Goal: Information Seeking & Learning: Learn about a topic

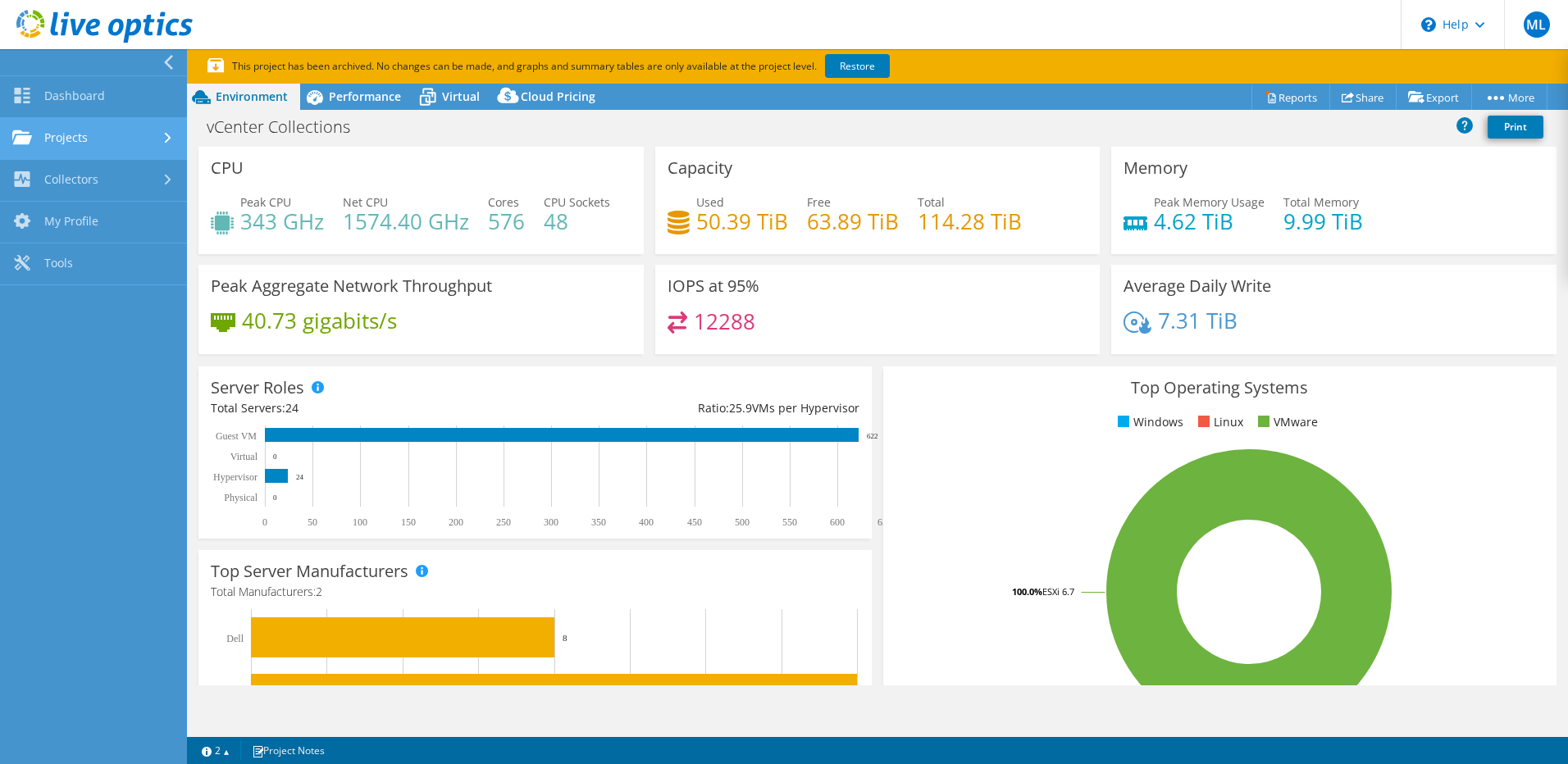
click at [99, 138] on link "Projects" at bounding box center [93, 138] width 187 height 42
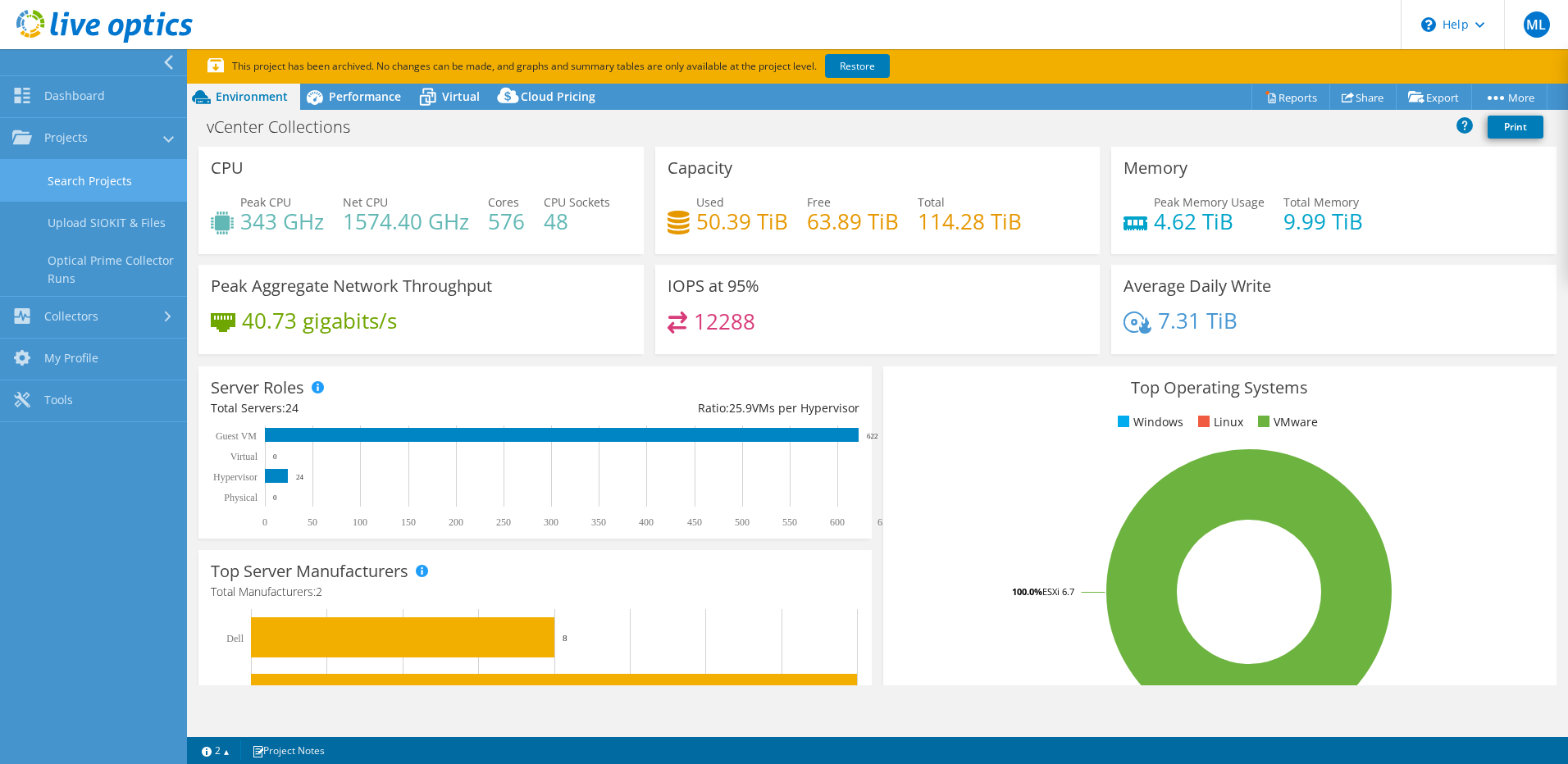
click at [118, 177] on link "Search Projects" at bounding box center [93, 180] width 187 height 42
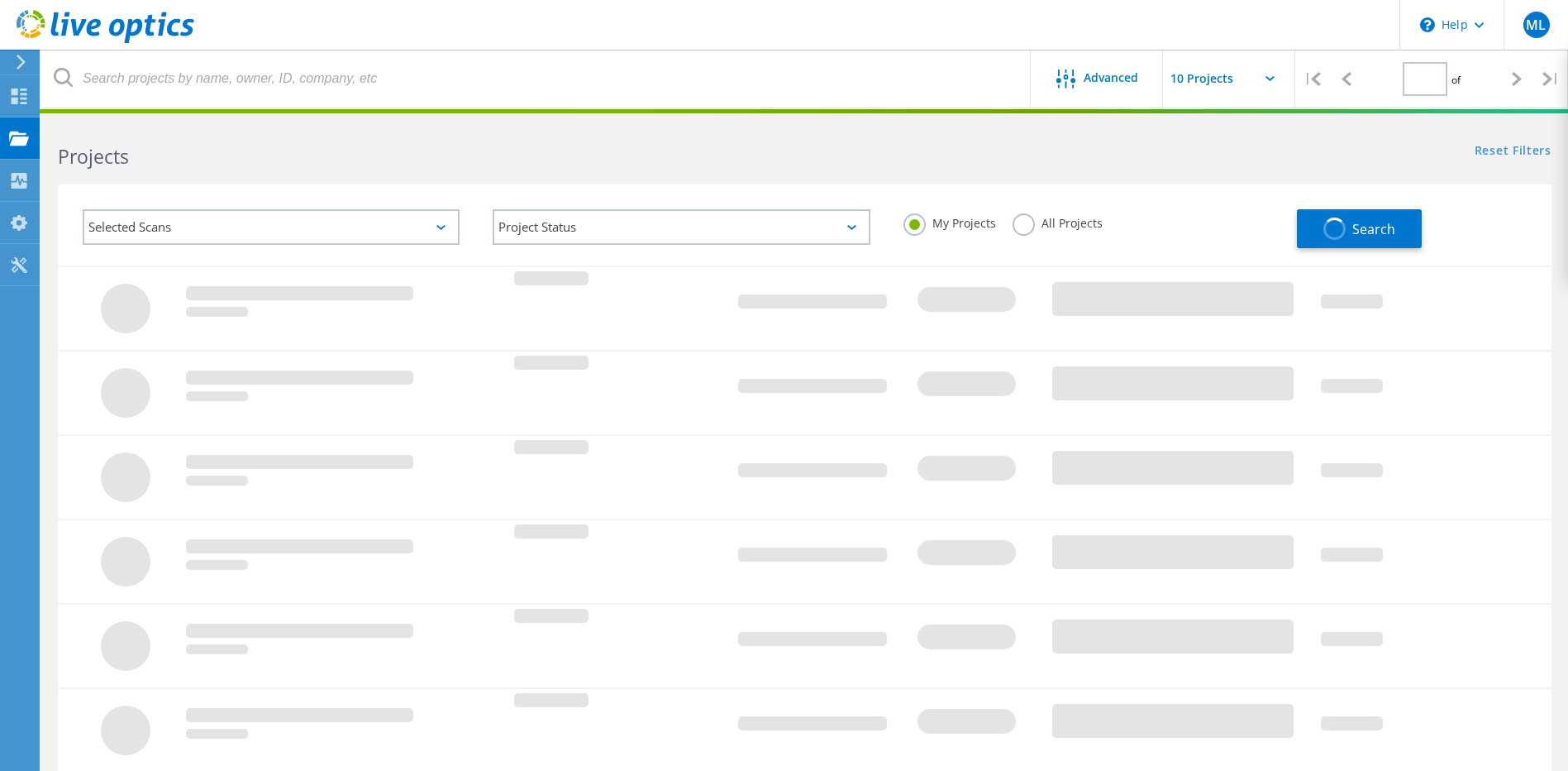
type input "1"
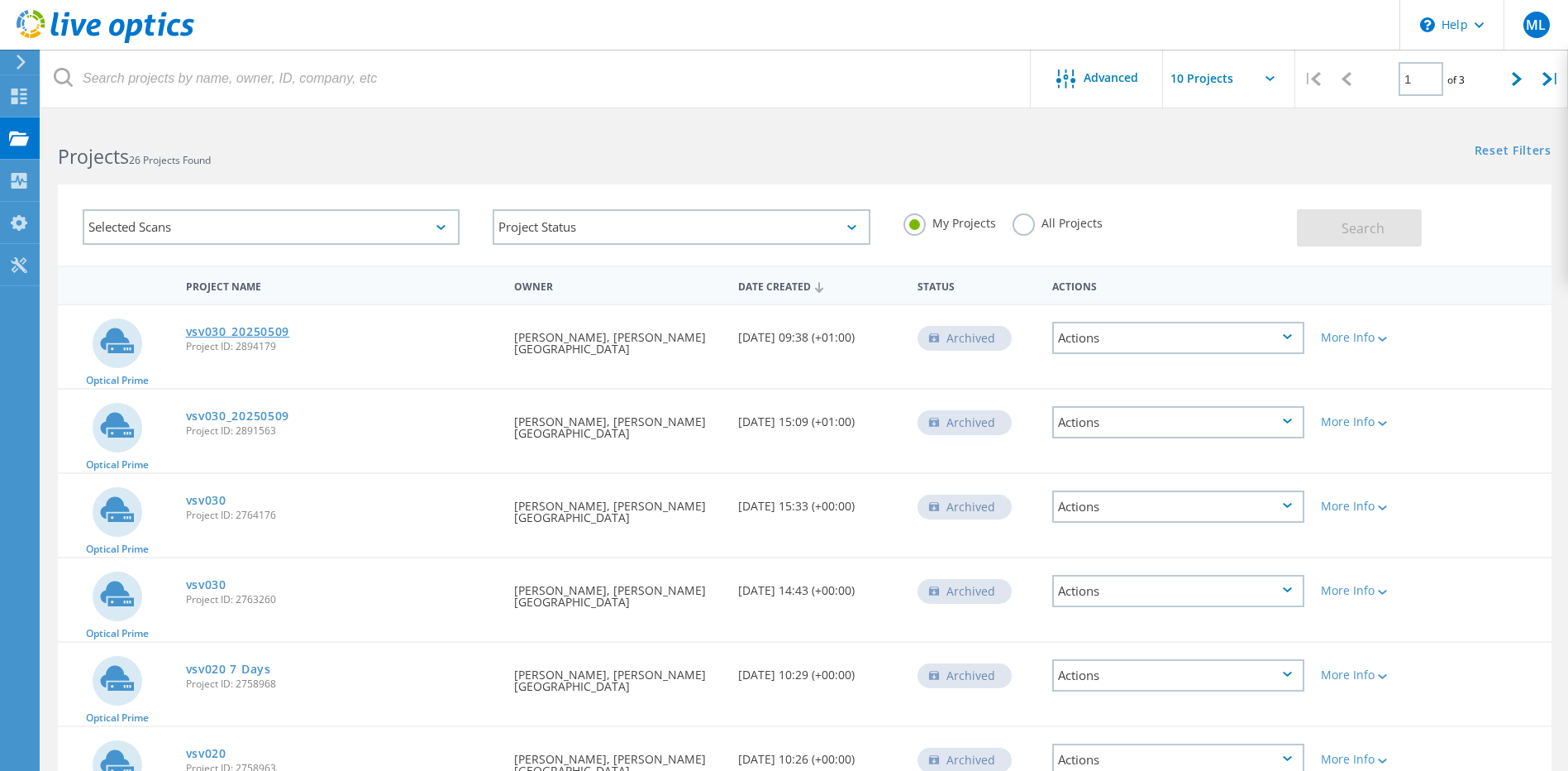
click at [270, 335] on link "vsv030_20250509" at bounding box center [238, 331] width 104 height 12
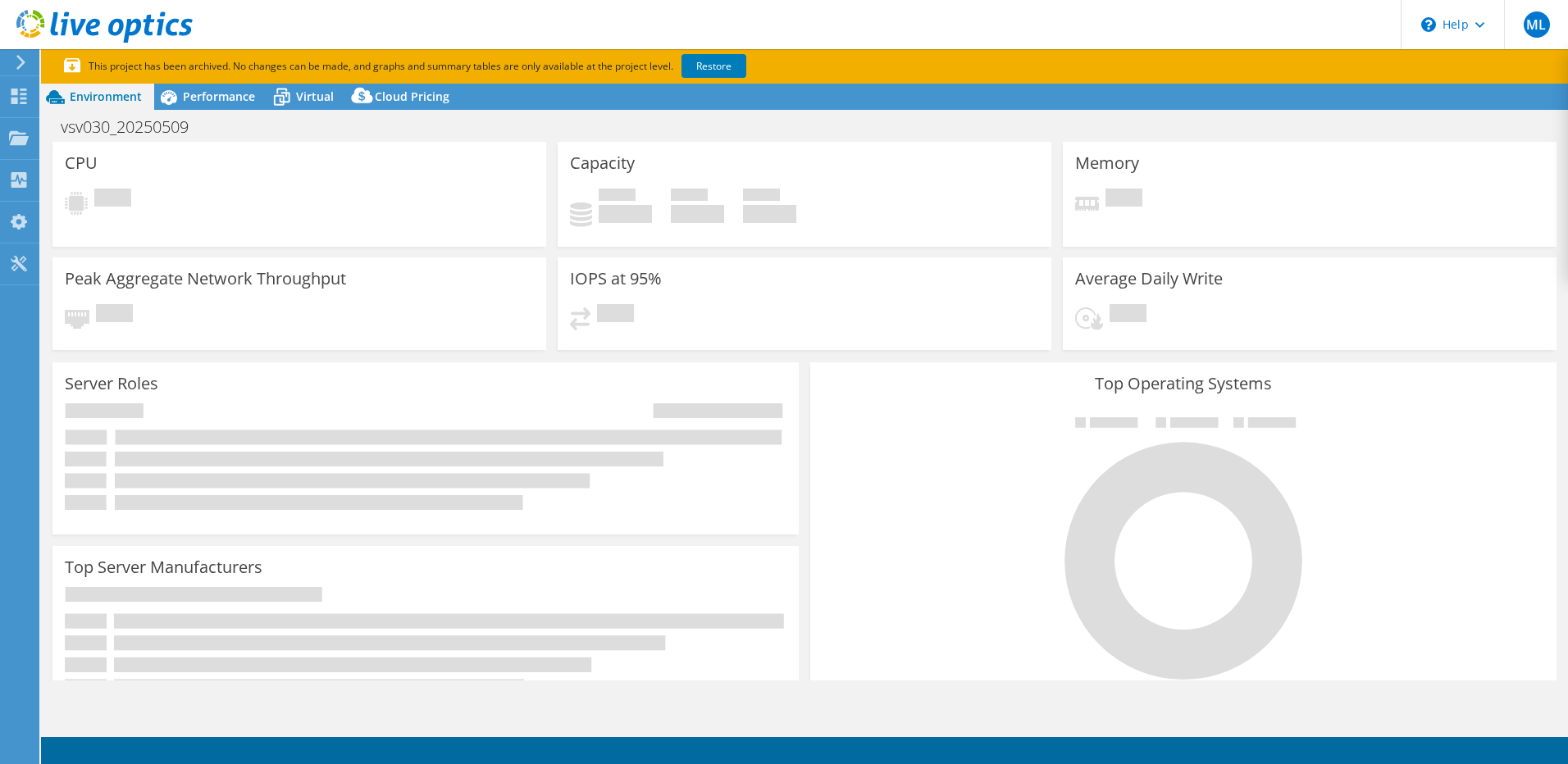
select select "USD"
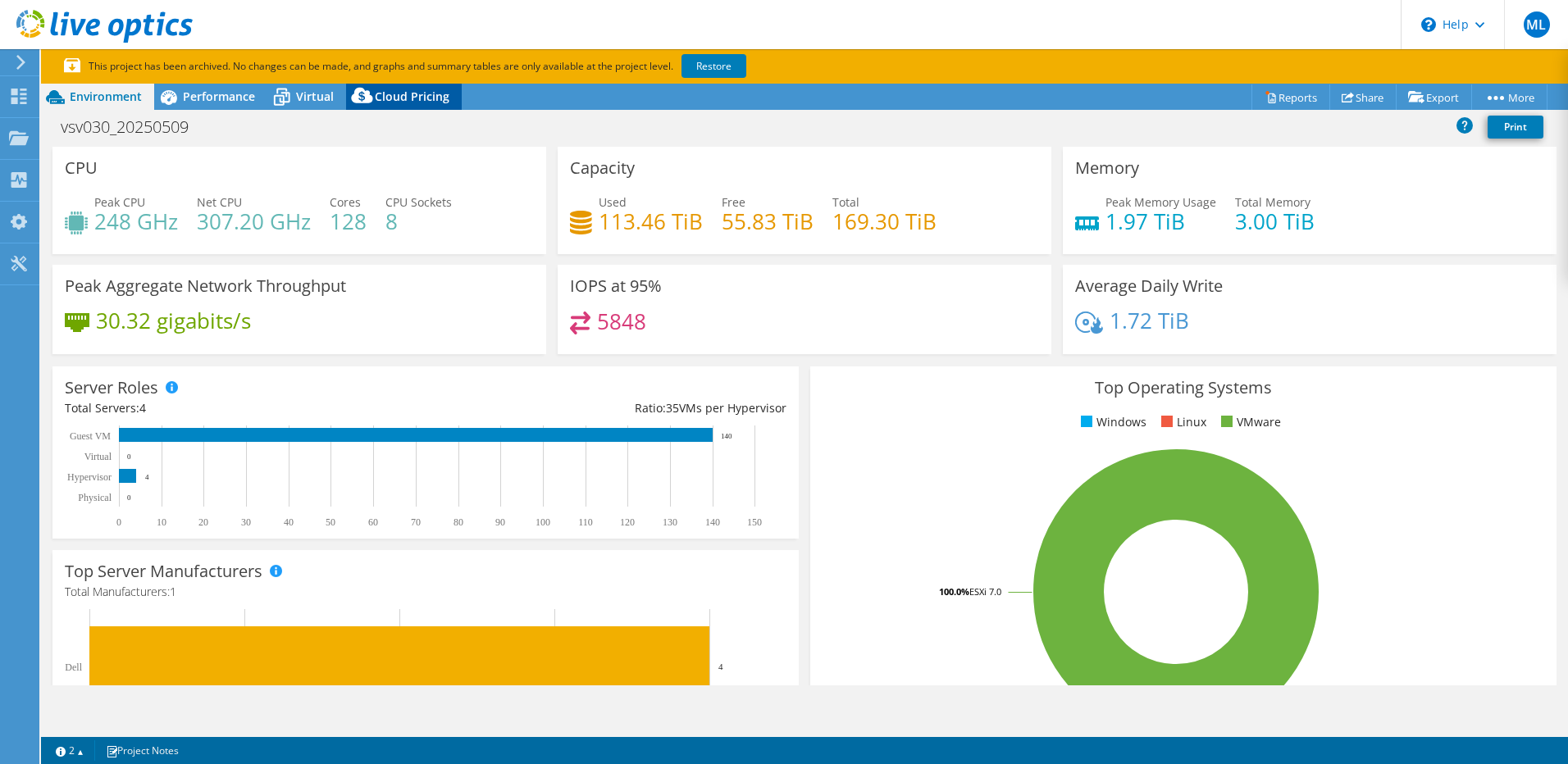
click at [404, 101] on span "Cloud Pricing" at bounding box center [412, 97] width 75 height 16
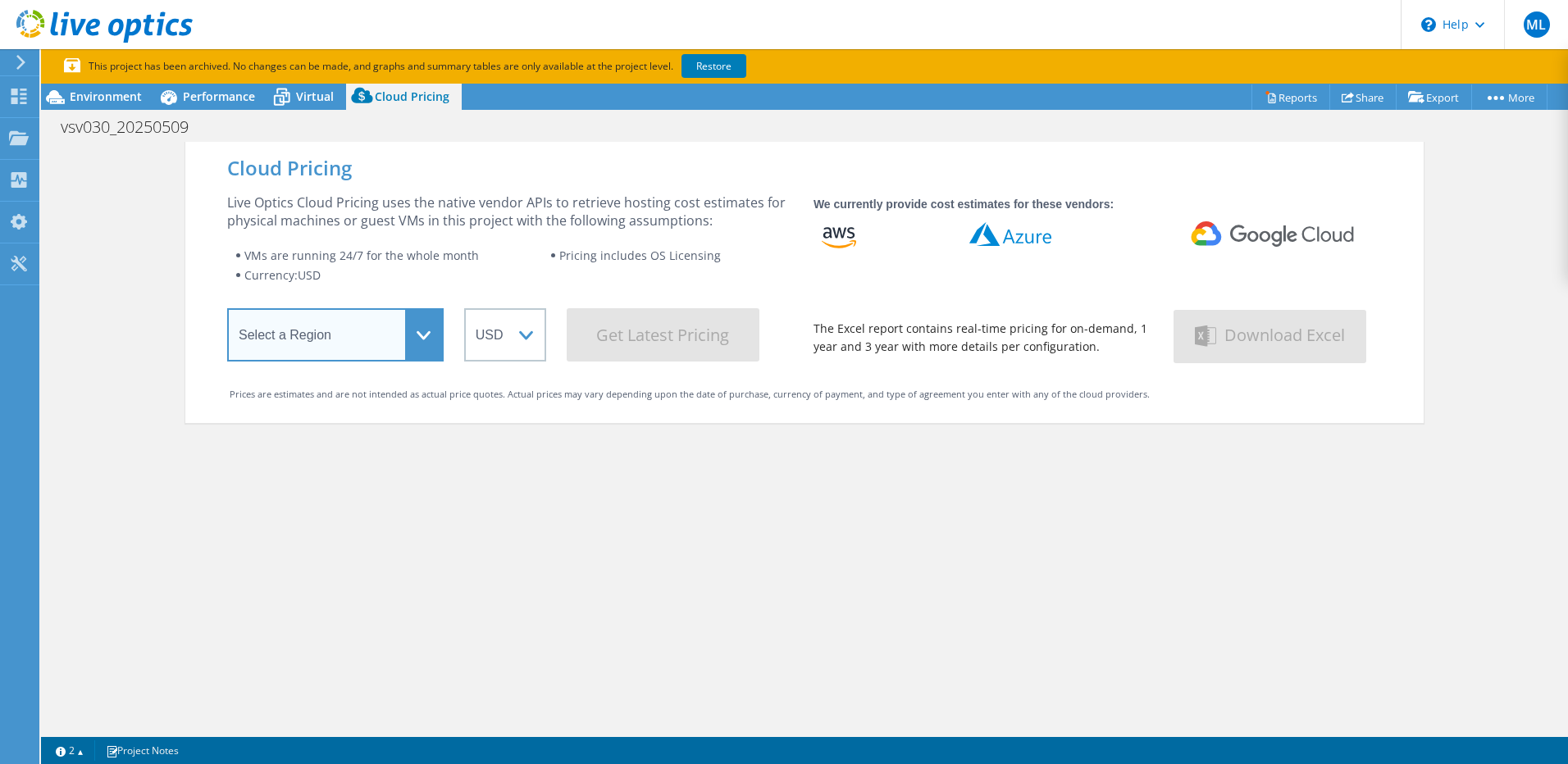
click at [424, 358] on select "Select a Region [GEOGRAPHIC_DATA] ([GEOGRAPHIC_DATA]) [GEOGRAPHIC_DATA] ([GEOGR…" at bounding box center [336, 335] width 217 height 53
select select "EULondon"
click at [227, 311] on select "Select a Region [GEOGRAPHIC_DATA] ([GEOGRAPHIC_DATA]) [GEOGRAPHIC_DATA] ([GEOGR…" at bounding box center [336, 335] width 217 height 53
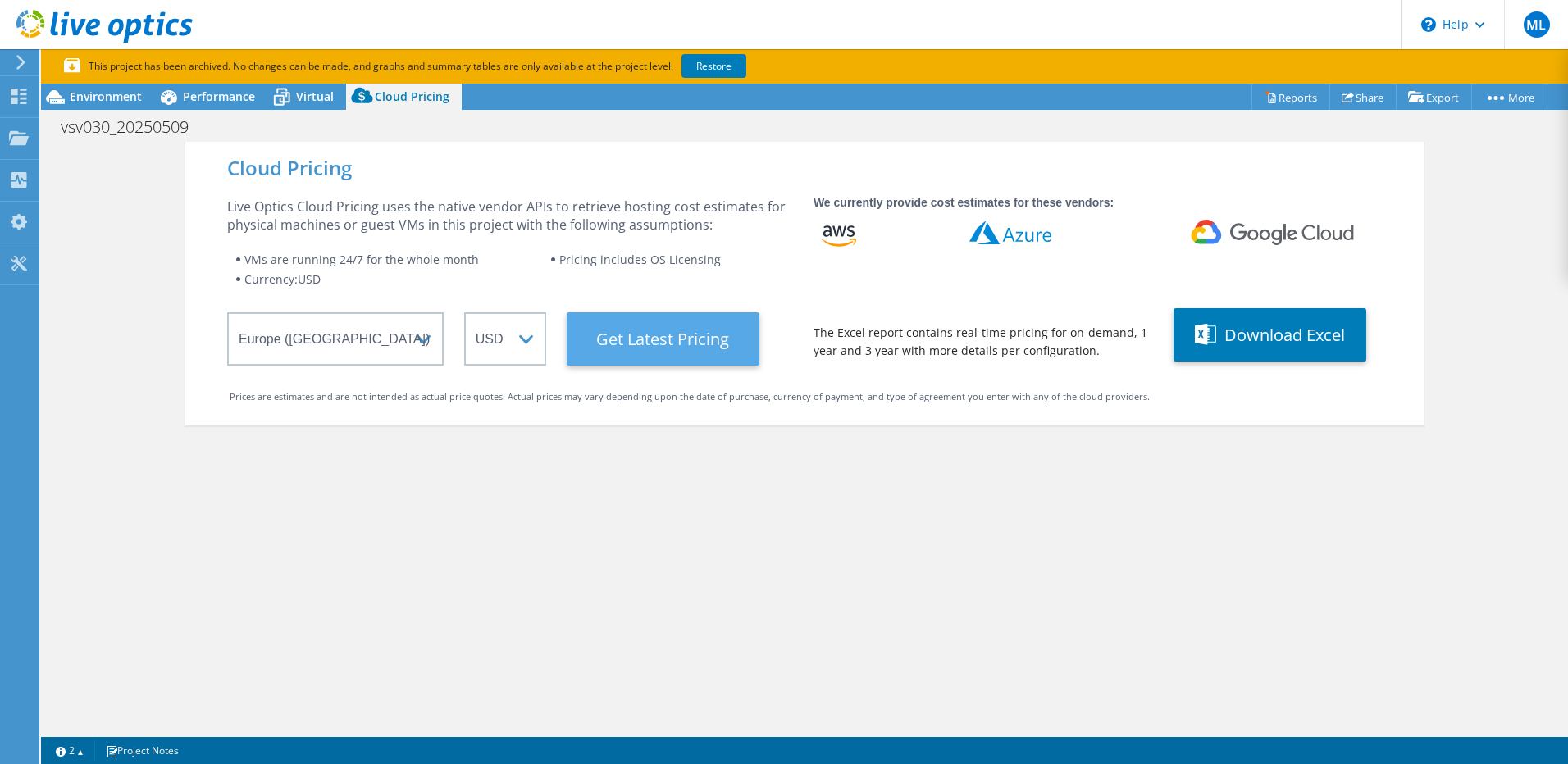
click at [677, 344] on Latest "Get Latest Pricing" at bounding box center [662, 339] width 193 height 53
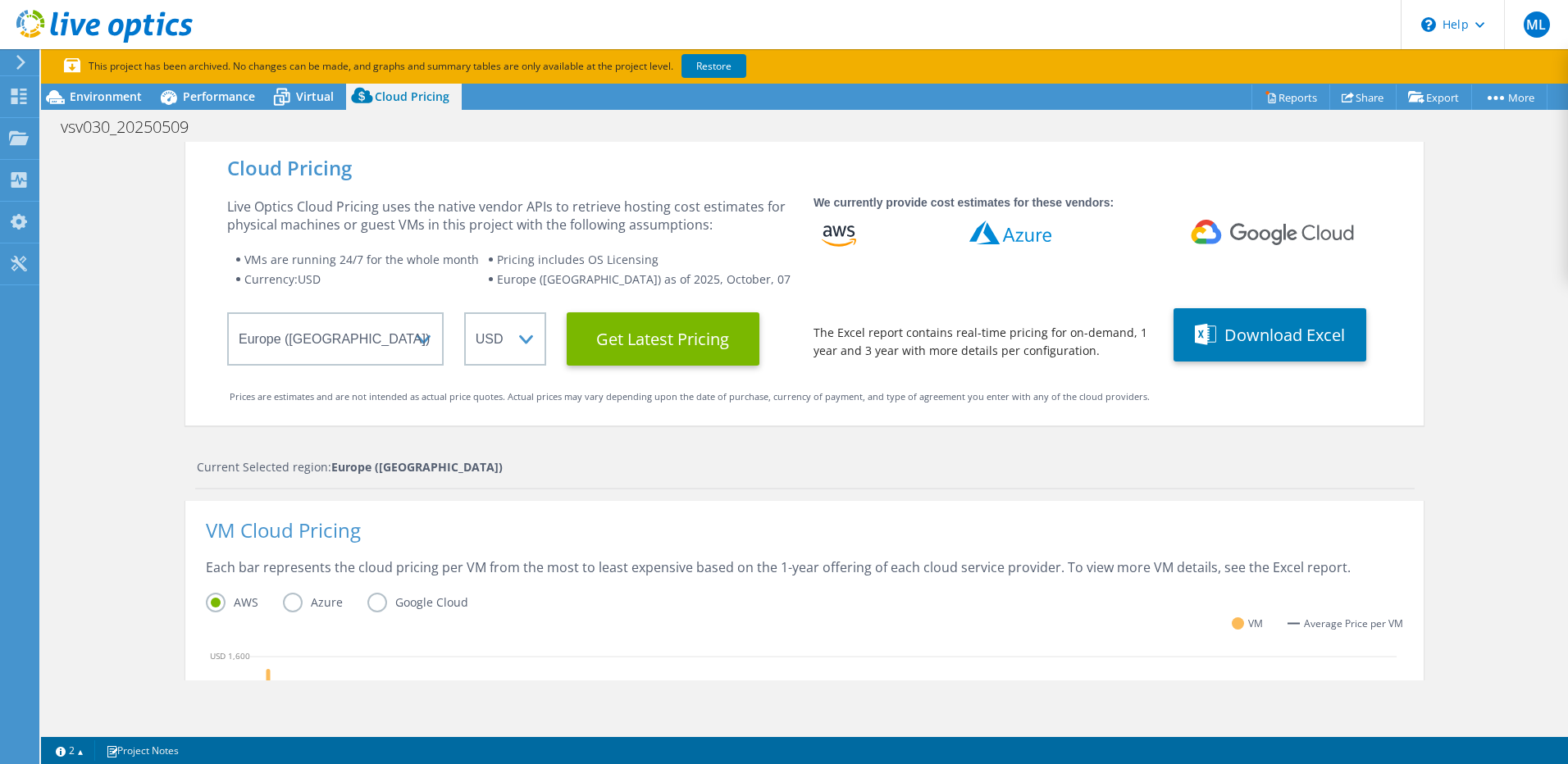
click at [12, 68] on div at bounding box center [18, 62] width 18 height 15
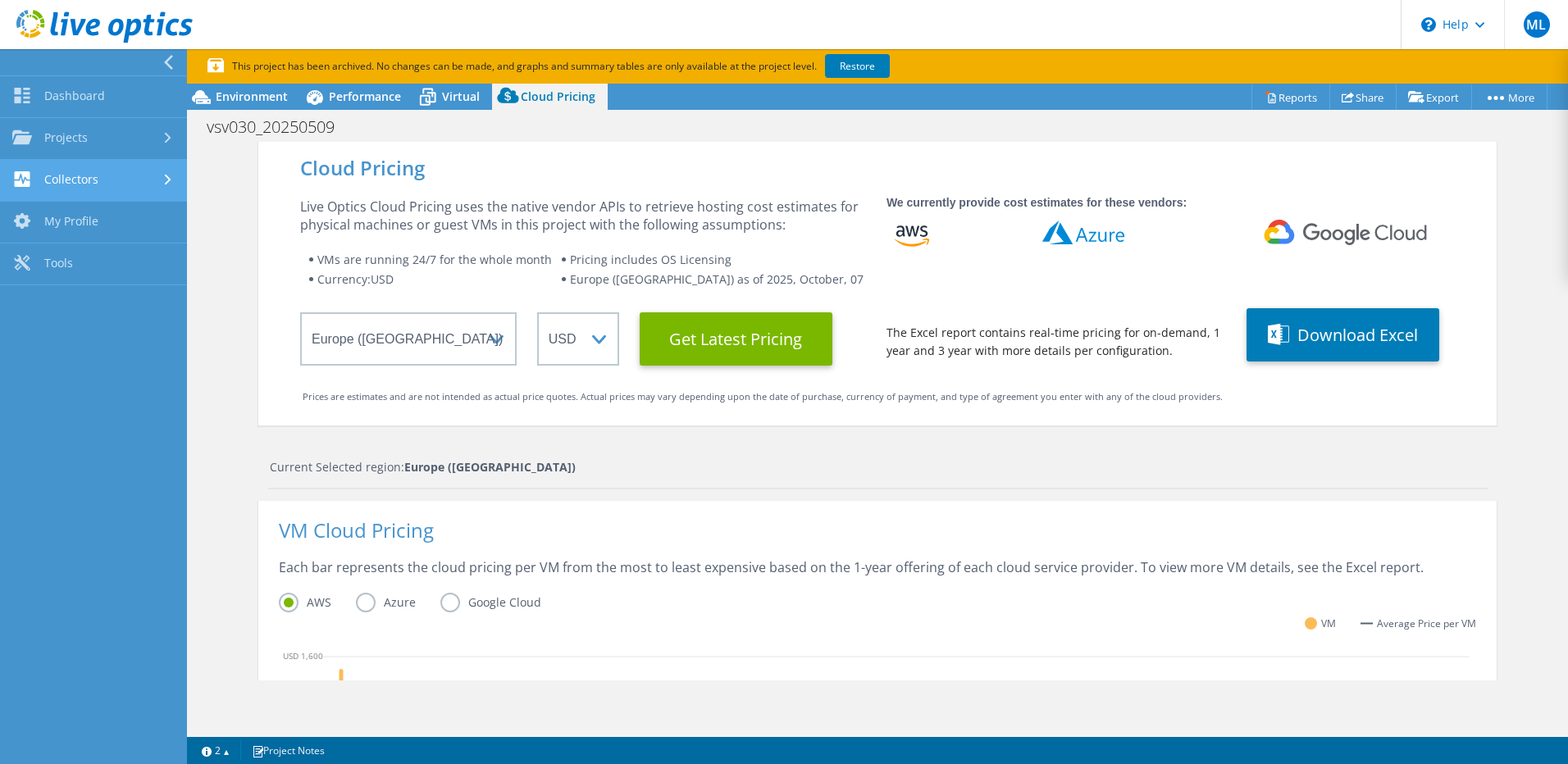
click at [82, 180] on link "Collectors" at bounding box center [93, 180] width 187 height 42
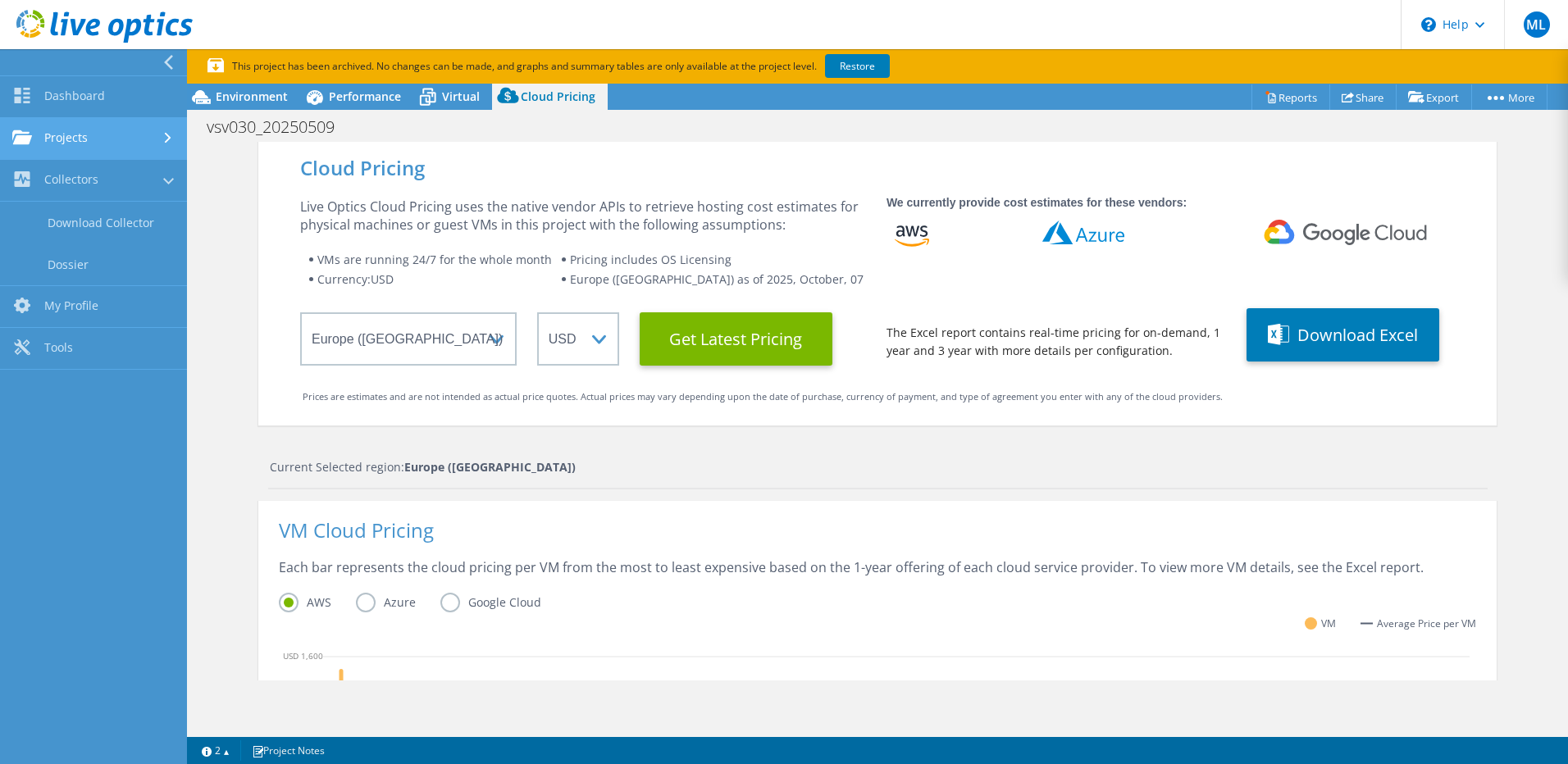
click at [70, 133] on link "Projects" at bounding box center [93, 138] width 187 height 42
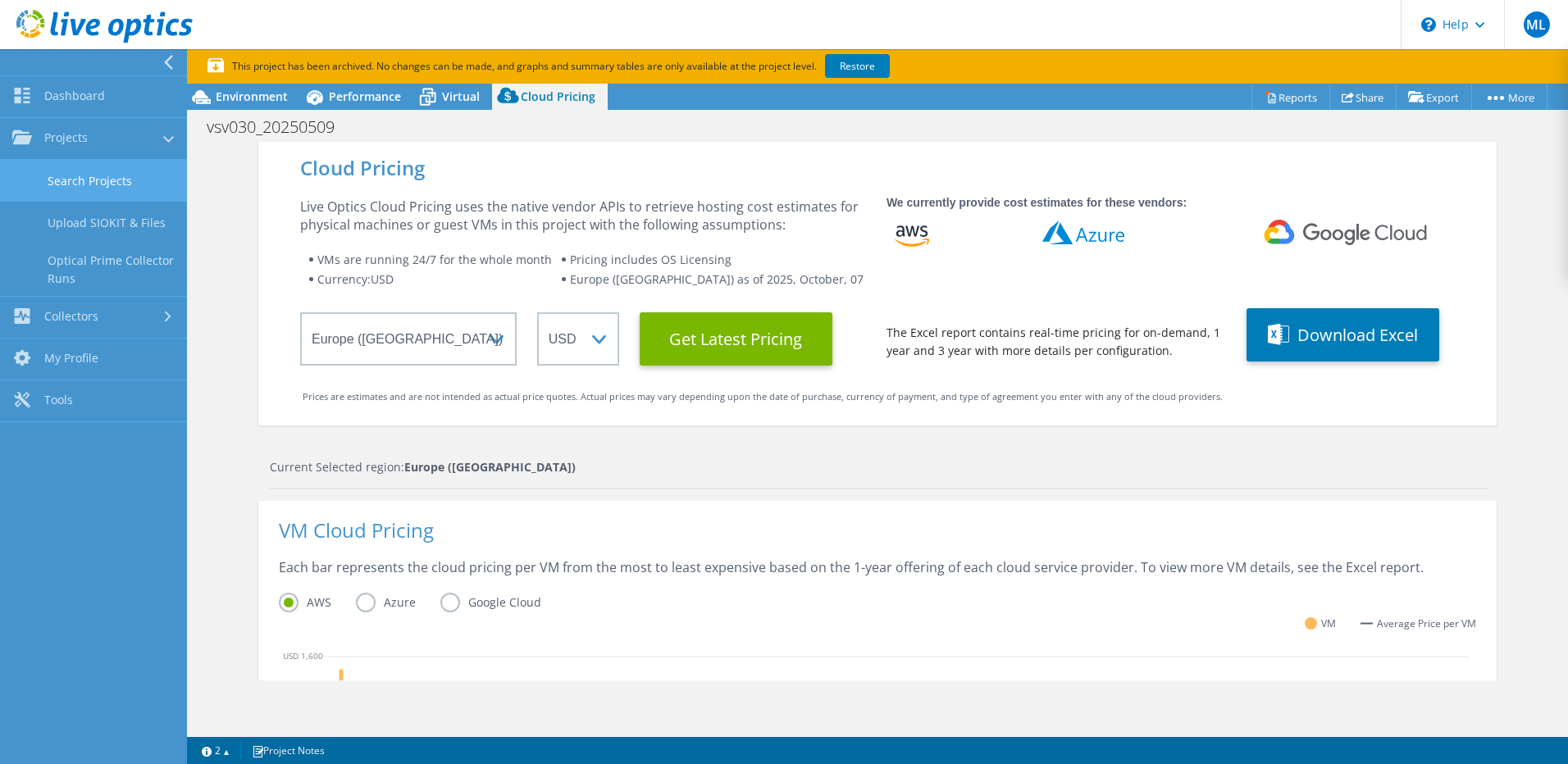
click at [119, 175] on link "Search Projects" at bounding box center [93, 180] width 187 height 42
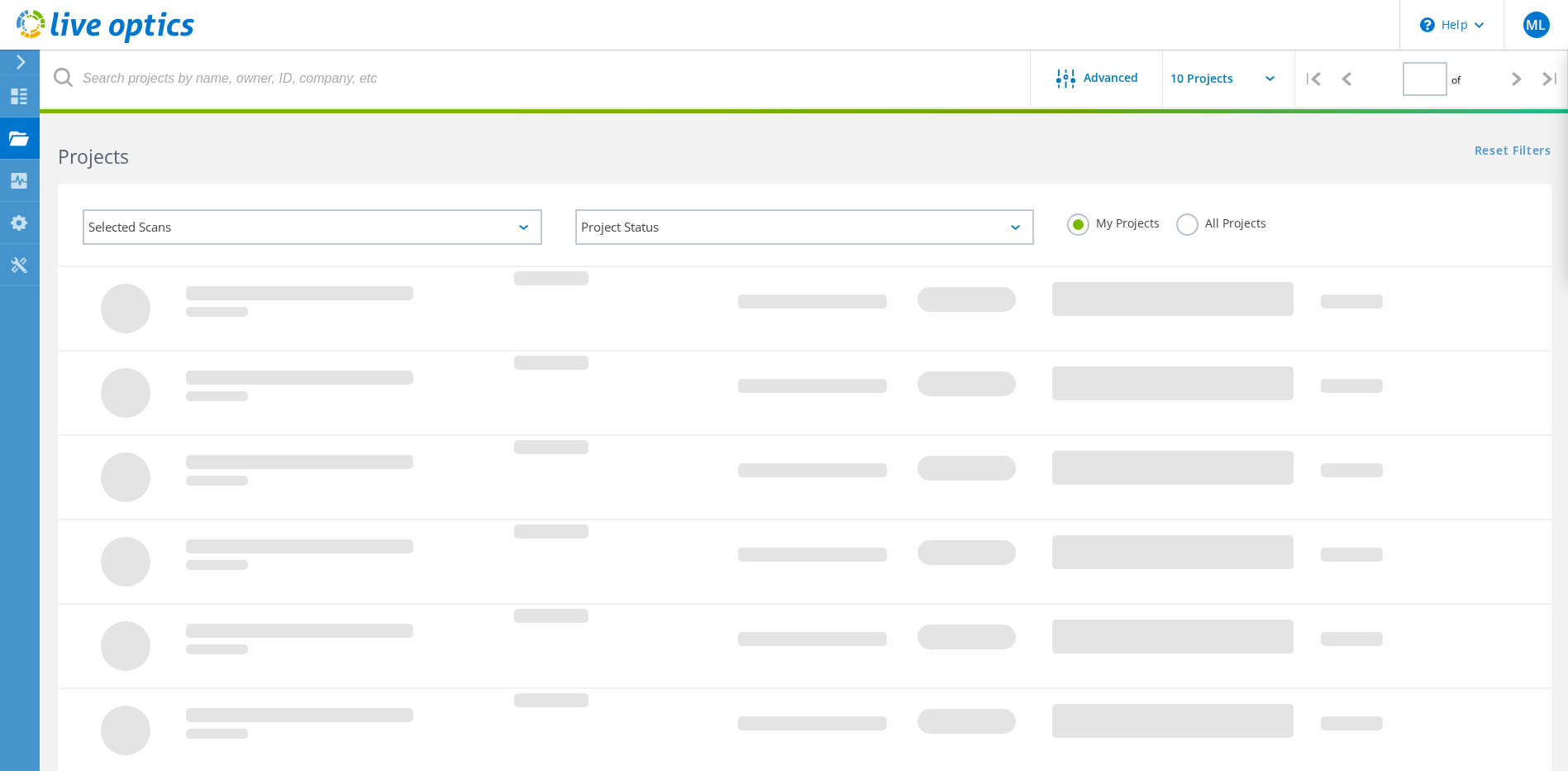
type input "1"
